Goal: Task Accomplishment & Management: Complete application form

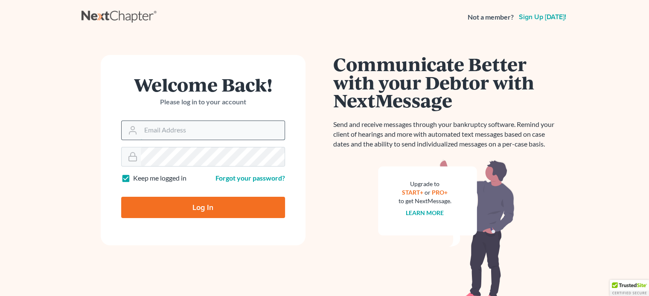
click at [210, 130] on input "Email Address" at bounding box center [213, 130] width 144 height 19
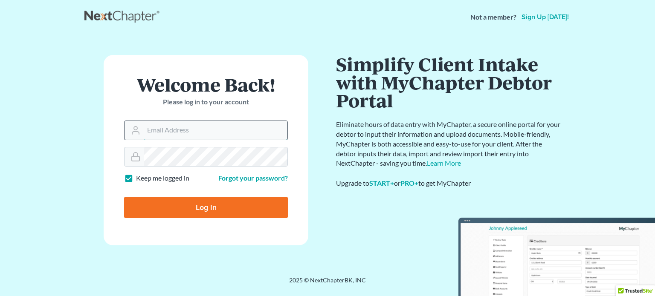
click at [159, 127] on input "Email Address" at bounding box center [216, 130] width 144 height 19
type input "[EMAIL_ADDRESS][DOMAIN_NAME]"
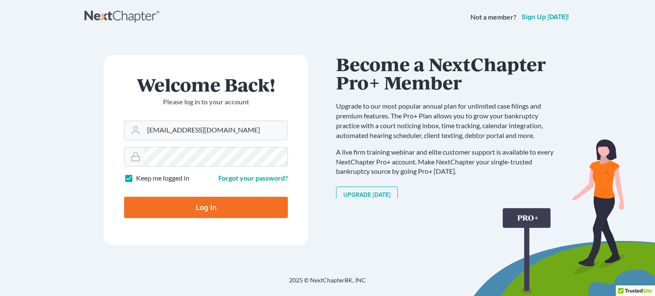
click at [212, 211] on input "Log In" at bounding box center [206, 207] width 164 height 21
type input "Thinking..."
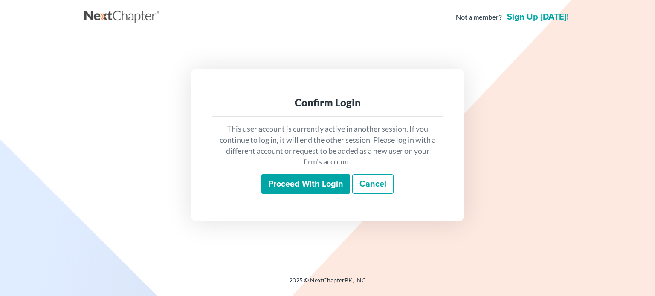
click at [278, 182] on input "Proceed with login" at bounding box center [305, 184] width 89 height 20
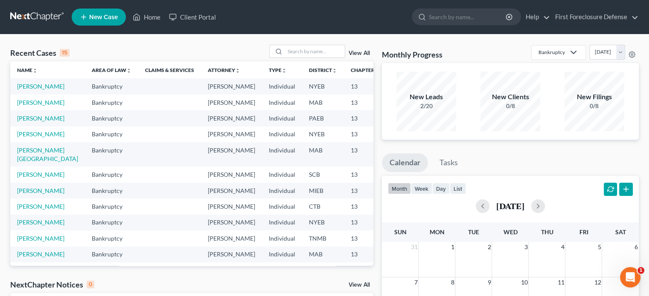
click at [96, 17] on span "New Case" at bounding box center [103, 17] width 29 height 6
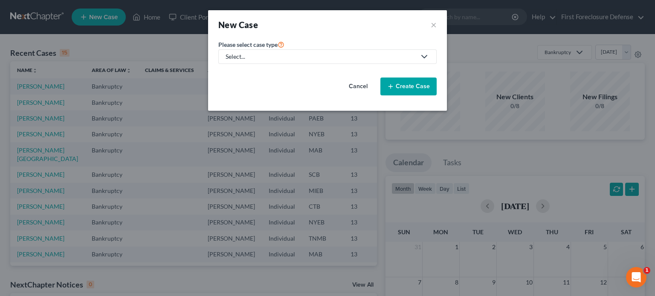
click at [435, 61] on link "Select..." at bounding box center [327, 56] width 218 height 15
click at [253, 74] on div "Bankruptcy" at bounding box center [241, 73] width 31 height 9
select select "51"
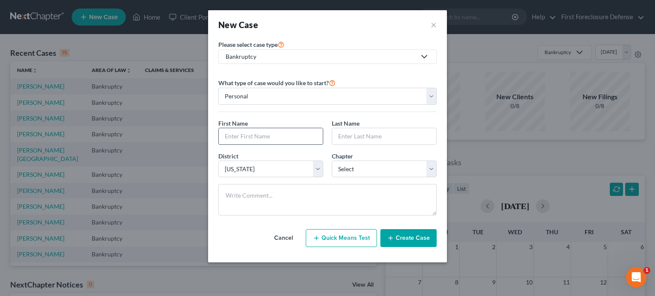
click at [295, 141] on input "text" at bounding box center [271, 136] width 104 height 16
type input "Eccie"
click at [367, 138] on input "text" at bounding box center [384, 136] width 104 height 16
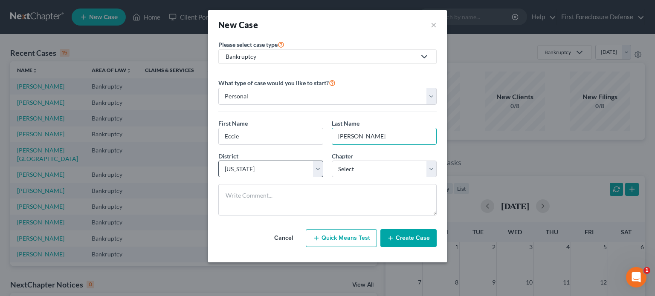
type input "[PERSON_NAME]"
click at [318, 169] on select "Select [US_STATE] - [GEOGRAPHIC_DATA] [US_STATE] - [GEOGRAPHIC_DATA][US_STATE] …" at bounding box center [270, 169] width 105 height 17
select select "53"
click at [218, 161] on select "Select [US_STATE] - [GEOGRAPHIC_DATA] [US_STATE] - [GEOGRAPHIC_DATA][US_STATE] …" at bounding box center [270, 169] width 105 height 17
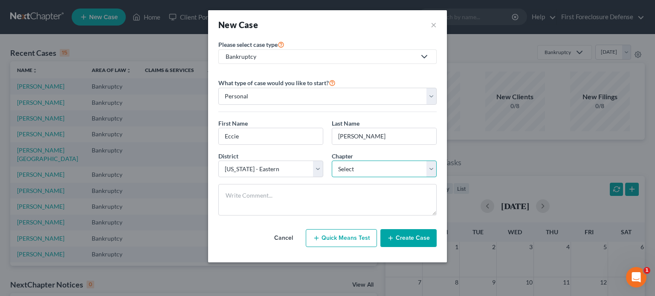
drag, startPoint x: 434, startPoint y: 172, endPoint x: 419, endPoint y: 173, distance: 14.6
click at [434, 172] on select "Select 7 11 12 13" at bounding box center [384, 169] width 105 height 17
select select "3"
click at [332, 161] on select "Select 7 11 12 13" at bounding box center [384, 169] width 105 height 17
click at [415, 238] on button "Create Case" at bounding box center [408, 238] width 56 height 18
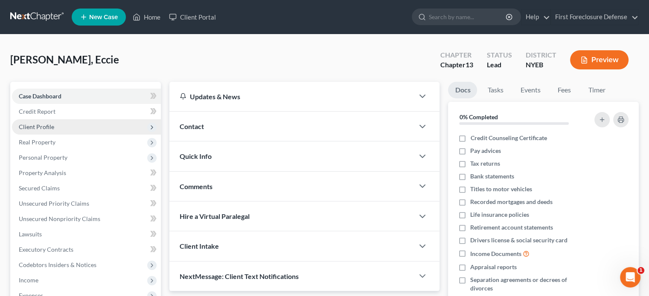
click at [44, 125] on span "Client Profile" at bounding box center [36, 126] width 35 height 7
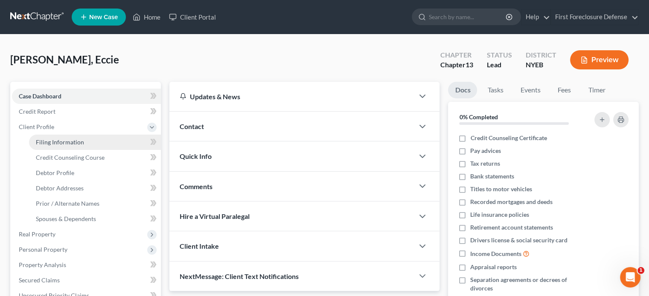
click at [80, 141] on span "Filing Information" at bounding box center [60, 142] width 48 height 7
select select "1"
select select "0"
select select "3"
select select "53"
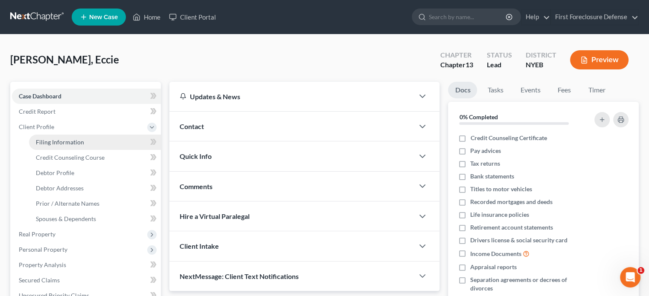
select select "35"
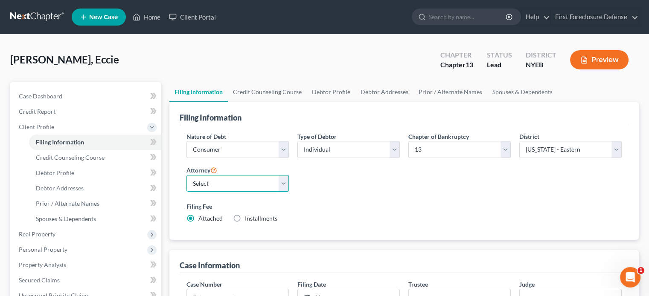
click at [284, 185] on select "Select [PERSON_NAME] - NJB [PERSON_NAME] - NJB" at bounding box center [237, 183] width 102 height 17
select select "0"
click at [186, 175] on select "Select [PERSON_NAME] - NJB [PERSON_NAME] - NJB" at bounding box center [237, 183] width 102 height 17
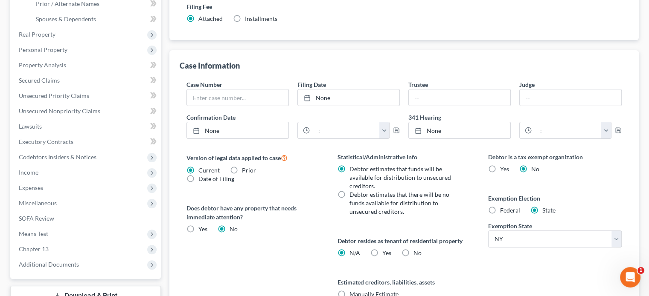
scroll to position [290, 0]
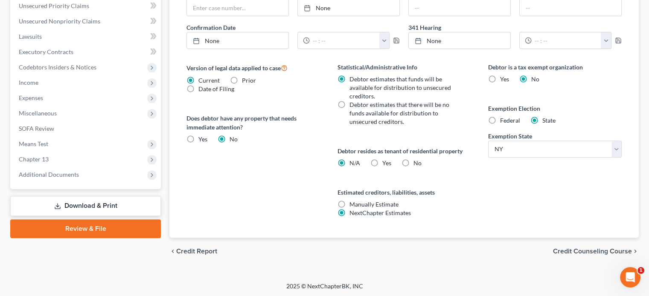
click at [500, 122] on label "Federal" at bounding box center [510, 120] width 20 height 9
click at [503, 122] on input "Federal" at bounding box center [506, 119] width 6 height 6
radio input "true"
radio input "false"
click at [566, 248] on span "Credit Counseling Course" at bounding box center [592, 251] width 79 height 7
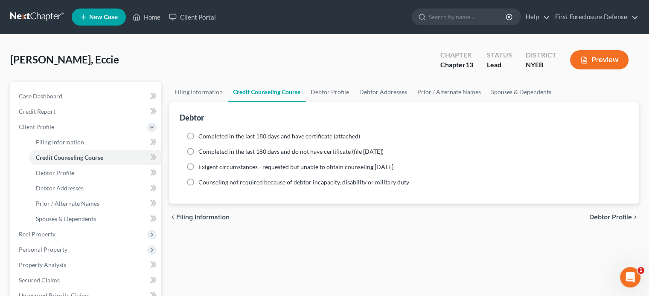
click at [604, 220] on span "Debtor Profile" at bounding box center [610, 217] width 43 height 7
select select "0"
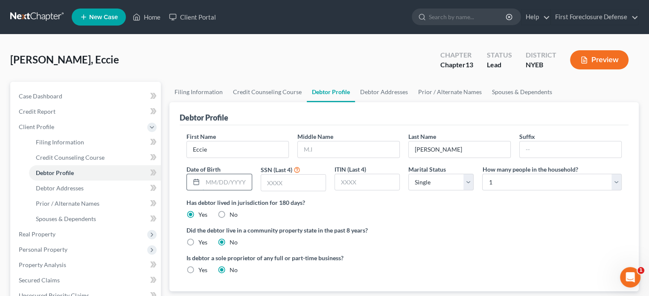
click at [230, 184] on input "text" at bounding box center [227, 182] width 49 height 16
type input "04131944"
click at [270, 186] on input "text" at bounding box center [293, 183] width 64 height 16
type input "6796"
click at [507, 184] on select "Select 1 2 3 4 5 6 7 8 9 10 11 12 13 14 15 16 17 18 19 20" at bounding box center [551, 182] width 139 height 17
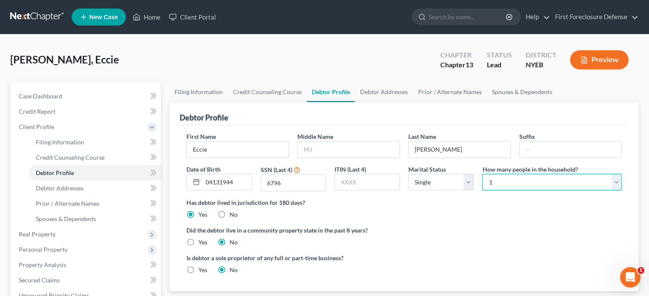
select select "1"
click at [482, 174] on select "Select 1 2 3 4 5 6 7 8 9 10 11 12 13 14 15 16 17 18 19 20" at bounding box center [551, 182] width 139 height 17
click at [488, 181] on select "Select 1 2 3 4 5 6 7 8 9 10 11 12 13 14 15 16 17 18 19 20" at bounding box center [551, 182] width 139 height 17
click at [466, 237] on div "Did the debtor live in a community property state in the past 8 years? Yes No" at bounding box center [403, 236] width 435 height 21
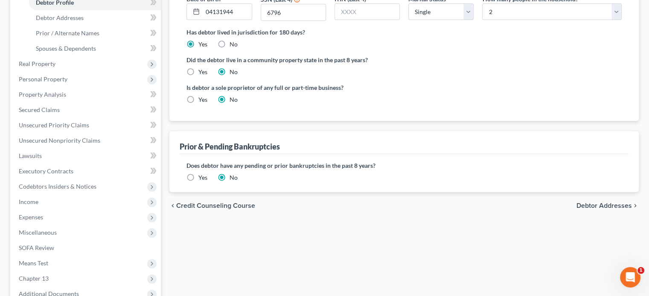
click at [599, 207] on span "Debtor Addresses" at bounding box center [603, 206] width 55 height 7
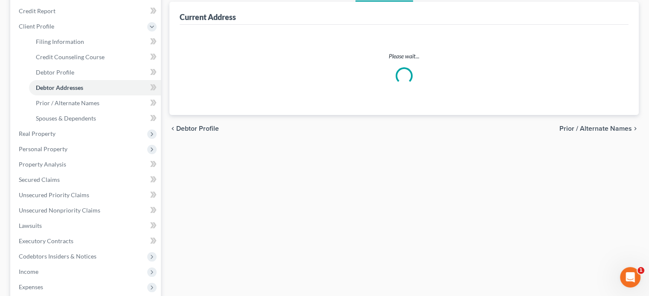
select select "0"
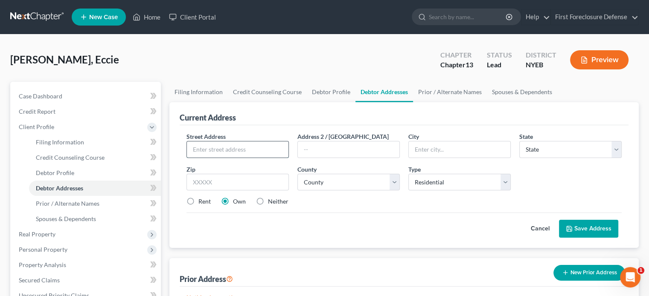
click at [233, 148] on input "text" at bounding box center [238, 150] width 102 height 16
type input "26 [GEOGRAPHIC_DATA]"
click at [433, 156] on input "text" at bounding box center [460, 150] width 102 height 16
type input "[GEOGRAPHIC_DATA]"
click at [613, 148] on select "State [US_STATE] AK AR AZ CA CO CT DE DC [GEOGRAPHIC_DATA] [GEOGRAPHIC_DATA] GU…" at bounding box center [570, 149] width 102 height 17
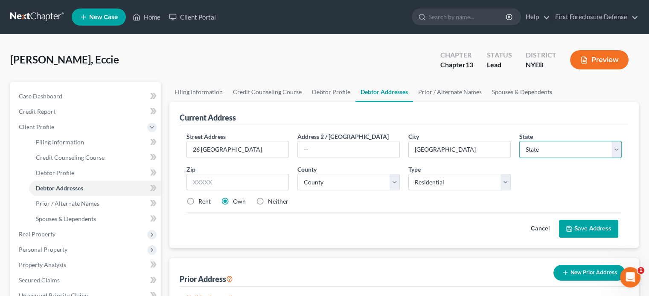
select select "35"
click at [519, 141] on select "State [US_STATE] AK AR AZ CA CO CT DE DC [GEOGRAPHIC_DATA] [GEOGRAPHIC_DATA] GU…" at bounding box center [570, 149] width 102 height 17
click at [235, 186] on input "text" at bounding box center [237, 182] width 102 height 17
type input "11207"
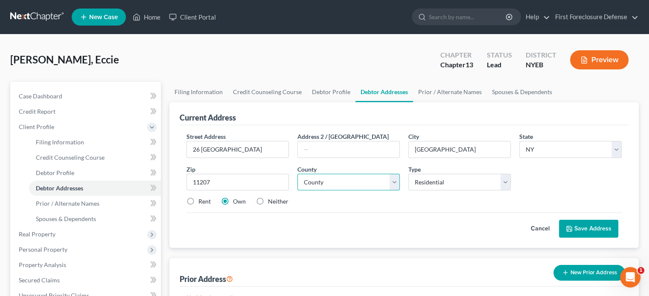
click at [391, 183] on select "County [GEOGRAPHIC_DATA] [GEOGRAPHIC_DATA] [GEOGRAPHIC_DATA] [GEOGRAPHIC_DATA] …" at bounding box center [348, 182] width 102 height 17
select select "23"
click at [297, 174] on select "County [GEOGRAPHIC_DATA] [GEOGRAPHIC_DATA] [GEOGRAPHIC_DATA] [GEOGRAPHIC_DATA] …" at bounding box center [348, 182] width 102 height 17
click at [577, 224] on button "Save Address" at bounding box center [588, 229] width 59 height 18
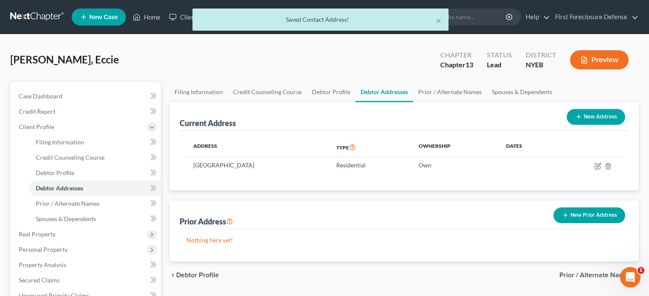
drag, startPoint x: 583, startPoint y: 275, endPoint x: 512, endPoint y: 254, distance: 74.8
click at [583, 275] on span "Prior / Alternate Names" at bounding box center [595, 275] width 73 height 7
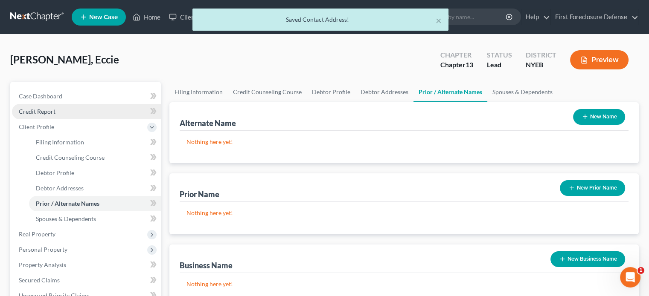
click at [38, 110] on span "Credit Report" at bounding box center [37, 111] width 37 height 7
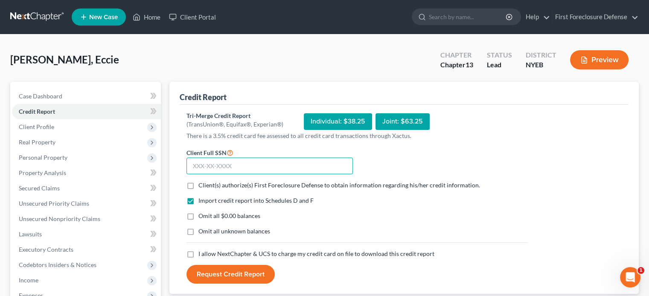
click at [197, 167] on input "text" at bounding box center [269, 166] width 166 height 17
type input "246-70-6796"
click at [198, 186] on label "Client(s) authorize(s) First Foreclosure Defense to obtain information regardin…" at bounding box center [338, 185] width 281 height 9
click at [202, 186] on input "Client(s) authorize(s) First Foreclosure Defense to obtain information regardin…" at bounding box center [205, 184] width 6 height 6
checkbox input "true"
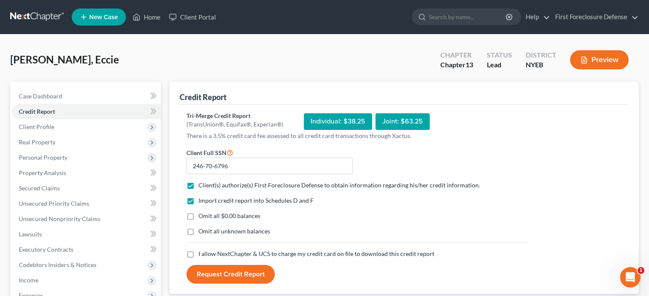
drag, startPoint x: 194, startPoint y: 215, endPoint x: 193, endPoint y: 220, distance: 5.0
click at [198, 215] on label "Omit all $0.00 balances" at bounding box center [229, 216] width 62 height 9
click at [202, 215] on input "Omit all $0.00 balances" at bounding box center [205, 215] width 6 height 6
checkbox input "true"
click at [198, 230] on label "Omit all unknown balances" at bounding box center [234, 231] width 72 height 9
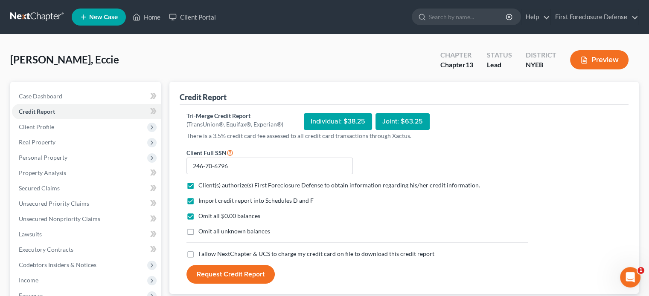
click at [202, 230] on input "Omit all unknown balances" at bounding box center [205, 230] width 6 height 6
checkbox input "true"
click at [198, 252] on label "I allow NextChapter & UCS to charge my credit card on file to download this cre…" at bounding box center [316, 254] width 236 height 9
click at [202, 252] on input "I allow NextChapter & UCS to charge my credit card on file to download this cre…" at bounding box center [205, 253] width 6 height 6
checkbox input "true"
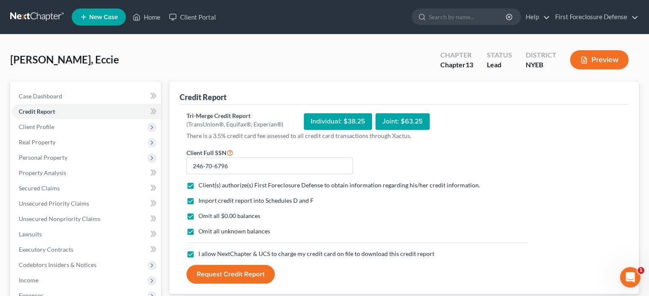
click at [252, 275] on button "Request Credit Report" at bounding box center [230, 274] width 88 height 19
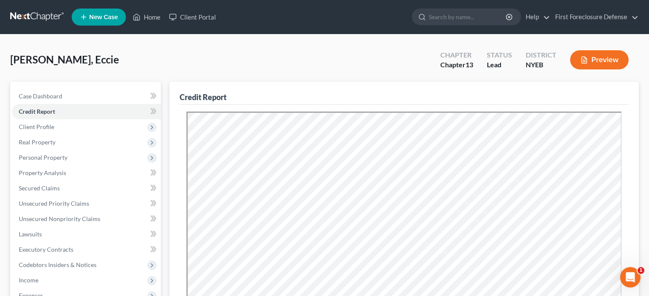
click at [603, 57] on button "Preview" at bounding box center [599, 59] width 58 height 19
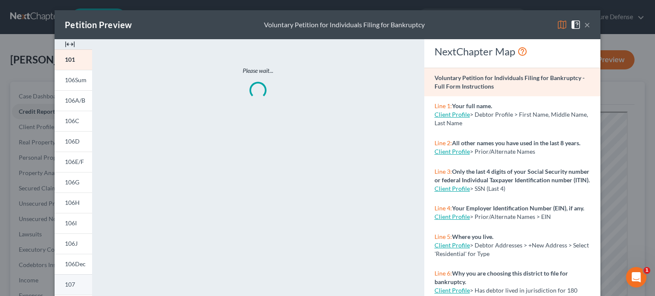
scroll to position [176, 0]
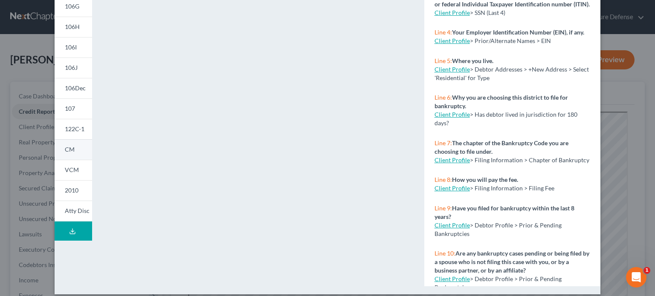
click at [68, 148] on span "CM" at bounding box center [70, 149] width 10 height 7
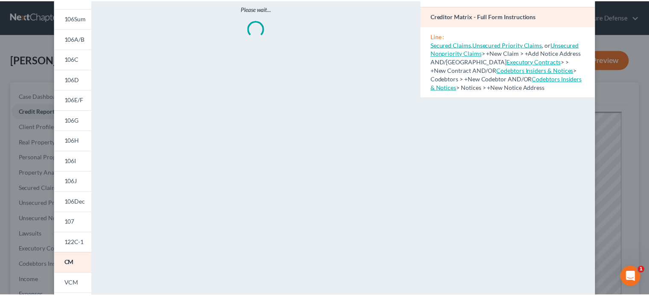
scroll to position [0, 0]
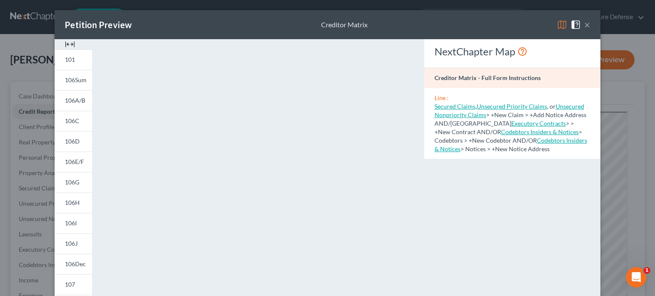
click at [621, 83] on div "Petition Preview Creditor Matrix × 101 106Sum 106A/B 106C 106D 106E/F 106G 106H…" at bounding box center [327, 148] width 655 height 296
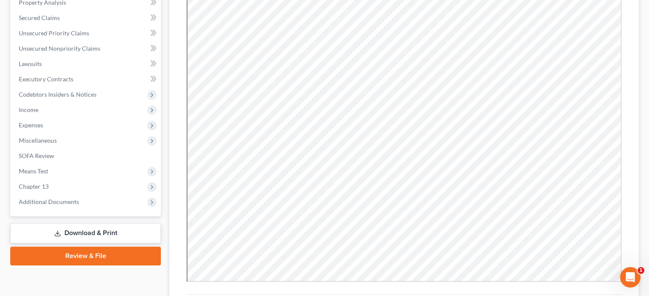
scroll to position [213, 0]
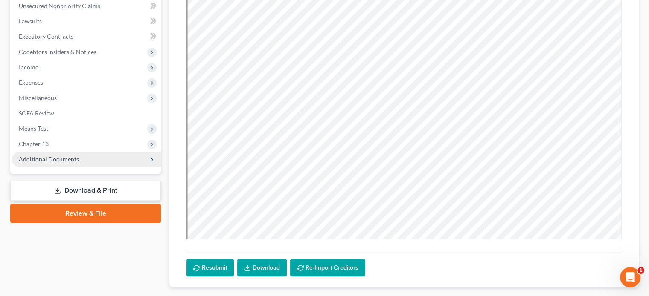
click at [71, 157] on span "Additional Documents" at bounding box center [49, 159] width 60 height 7
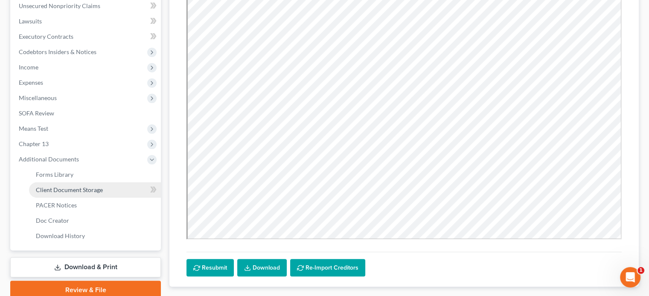
click at [64, 189] on span "Client Document Storage" at bounding box center [69, 189] width 67 height 7
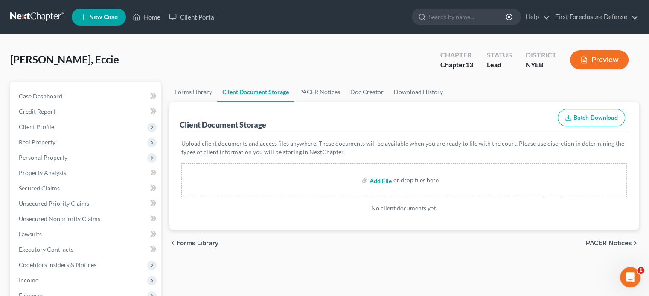
click at [380, 183] on input "file" at bounding box center [379, 180] width 20 height 15
click at [634, 17] on link "First Foreclosure Defense" at bounding box center [594, 16] width 87 height 15
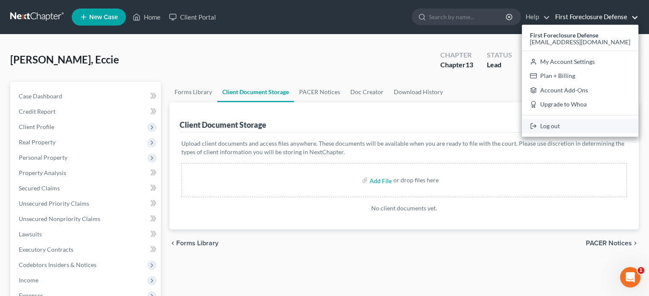
click at [582, 124] on link "Log out" at bounding box center [580, 126] width 116 height 15
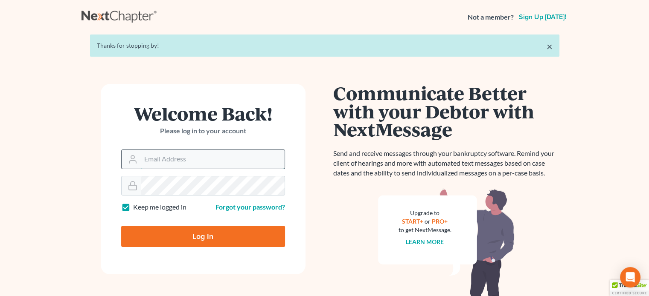
click at [172, 154] on input "Email Address" at bounding box center [213, 159] width 144 height 19
drag, startPoint x: 188, startPoint y: 151, endPoint x: 183, endPoint y: 157, distance: 7.9
click at [187, 151] on input "Email Address" at bounding box center [213, 159] width 144 height 19
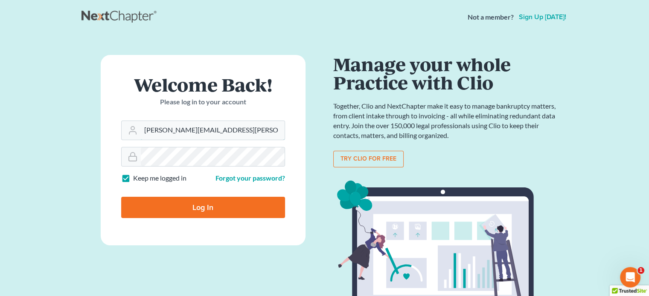
drag, startPoint x: 243, startPoint y: 132, endPoint x: 119, endPoint y: 132, distance: 123.3
click at [119, 132] on form "Welcome Back! Please log in to your account Email Address christa@treanor-advoc…" at bounding box center [203, 150] width 205 height 191
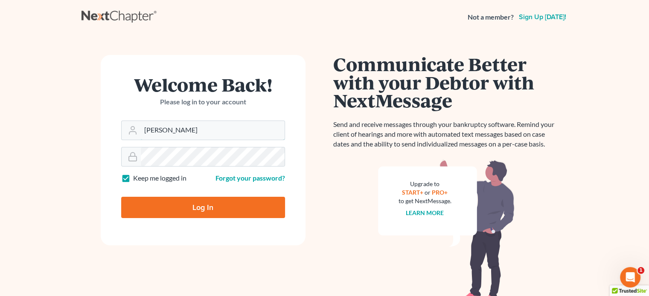
type input "[EMAIL_ADDRESS][DOMAIN_NAME]"
click at [227, 134] on input "christa03952@gmail.com" at bounding box center [213, 130] width 144 height 19
click at [227, 133] on input "christa03952@gmail.com" at bounding box center [213, 130] width 144 height 19
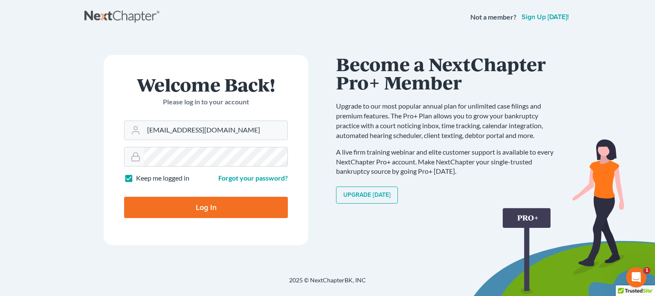
click at [183, 204] on input "Log In" at bounding box center [206, 207] width 164 height 21
type input "Thinking..."
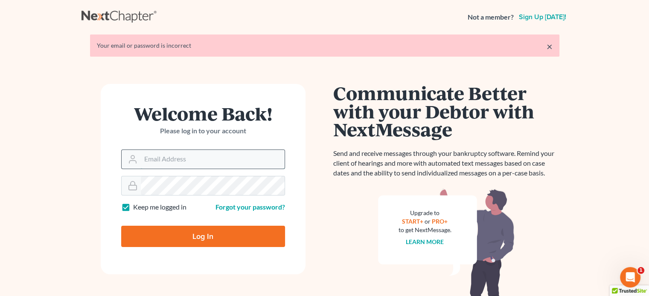
click at [189, 159] on input "Email Address" at bounding box center [213, 159] width 144 height 19
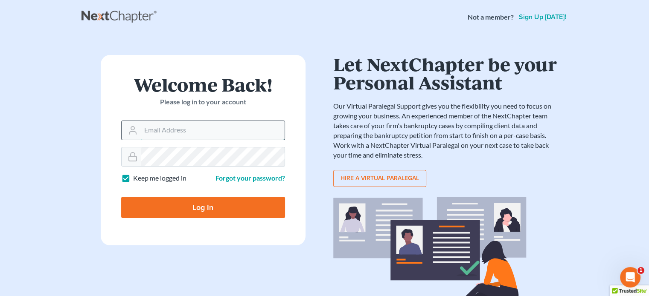
click at [159, 128] on input "Email Address" at bounding box center [213, 130] width 144 height 19
type input "christa03952@gmail.com"
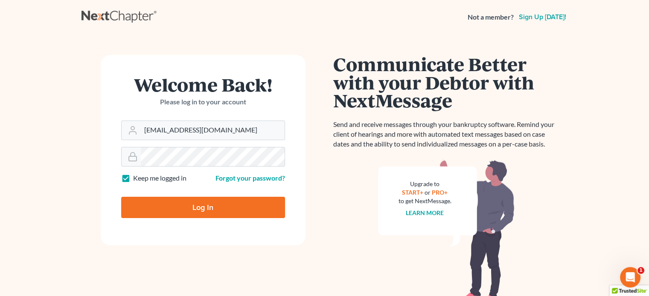
click at [189, 206] on input "Log In" at bounding box center [203, 207] width 164 height 21
type input "Thinking..."
